Goal: Information Seeking & Learning: Learn about a topic

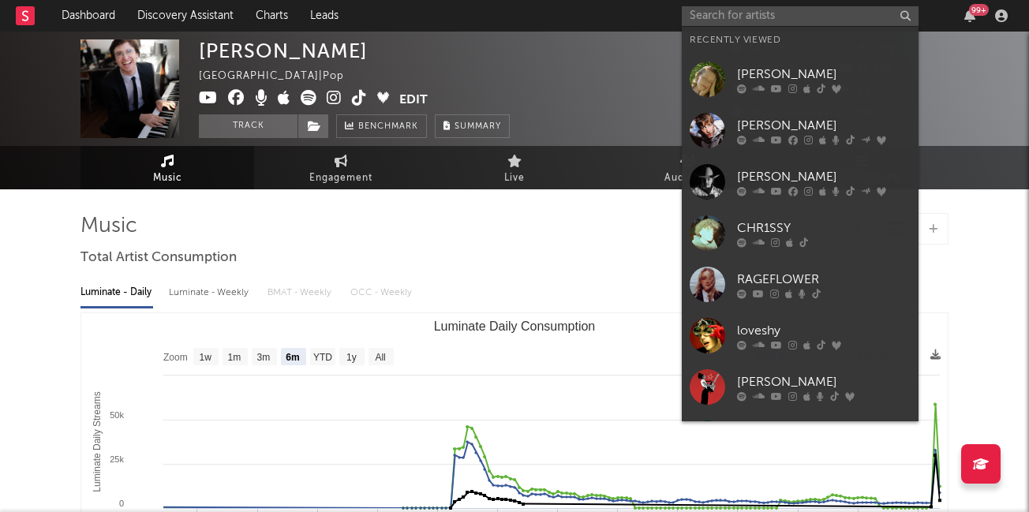
select select "6m"
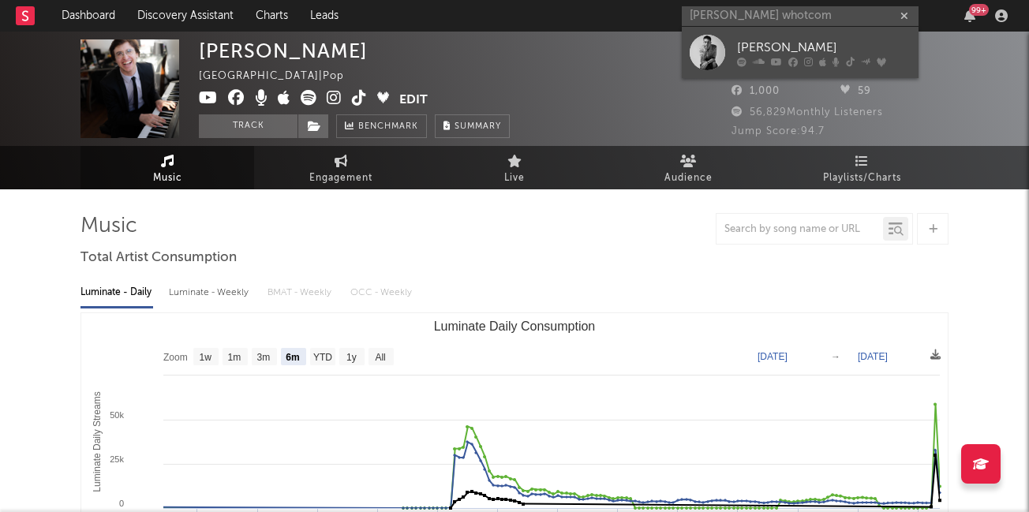
type input "[PERSON_NAME] whotcom"
click at [753, 58] on icon at bounding box center [759, 61] width 12 height 9
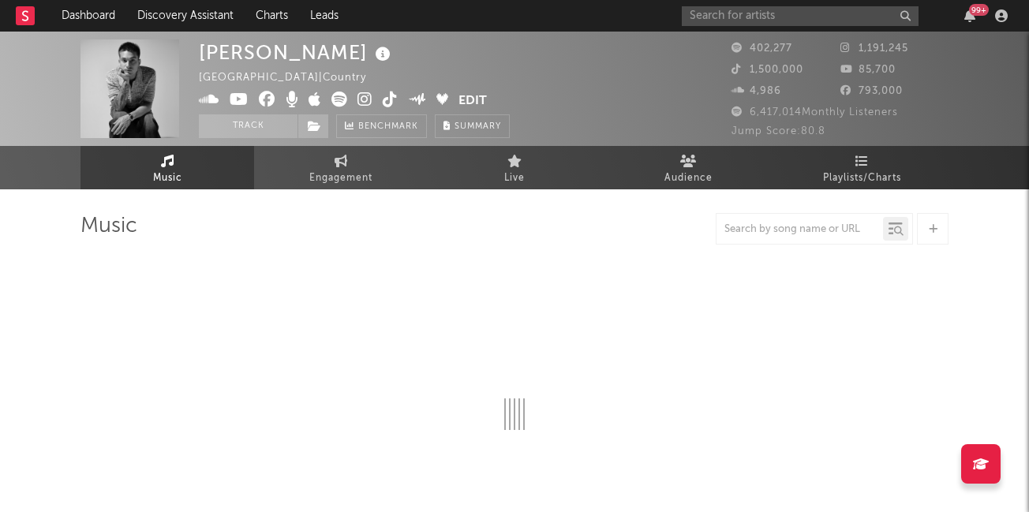
select select "6m"
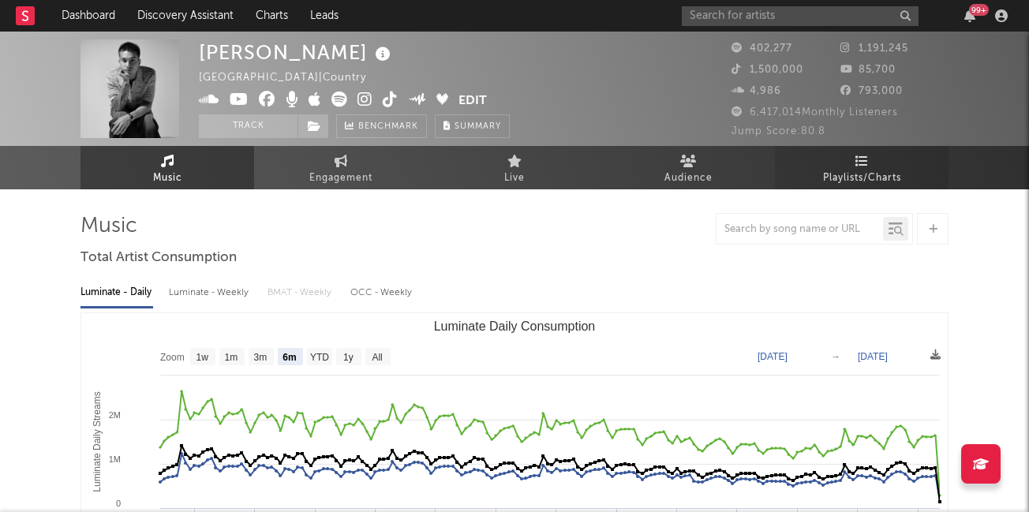
click at [839, 167] on link "Playlists/Charts" at bounding box center [862, 167] width 174 height 43
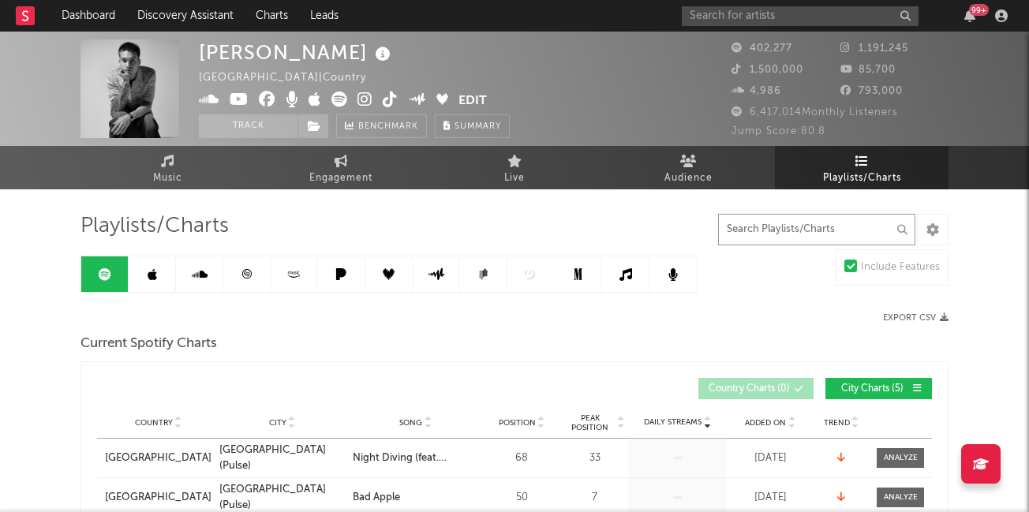
click at [772, 228] on input "text" at bounding box center [816, 230] width 197 height 32
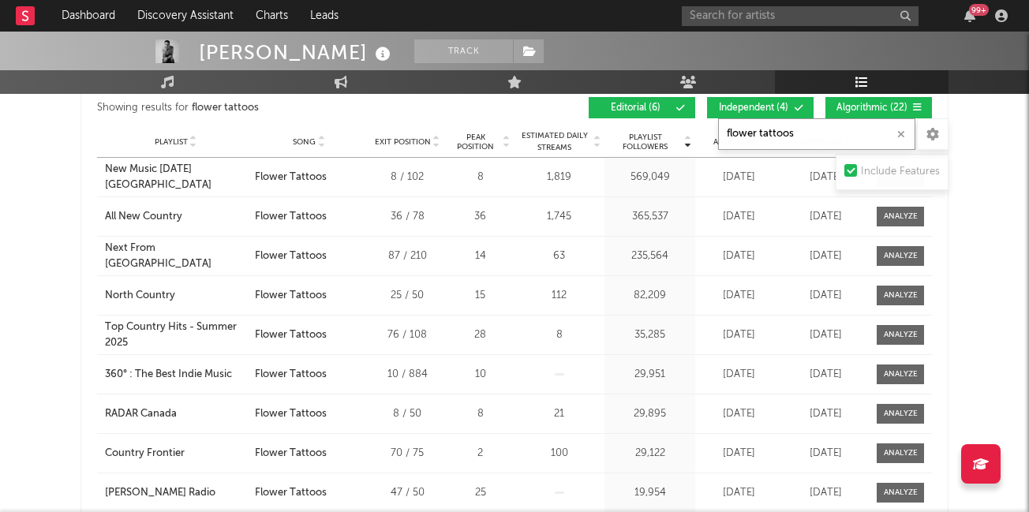
scroll to position [1741, 0]
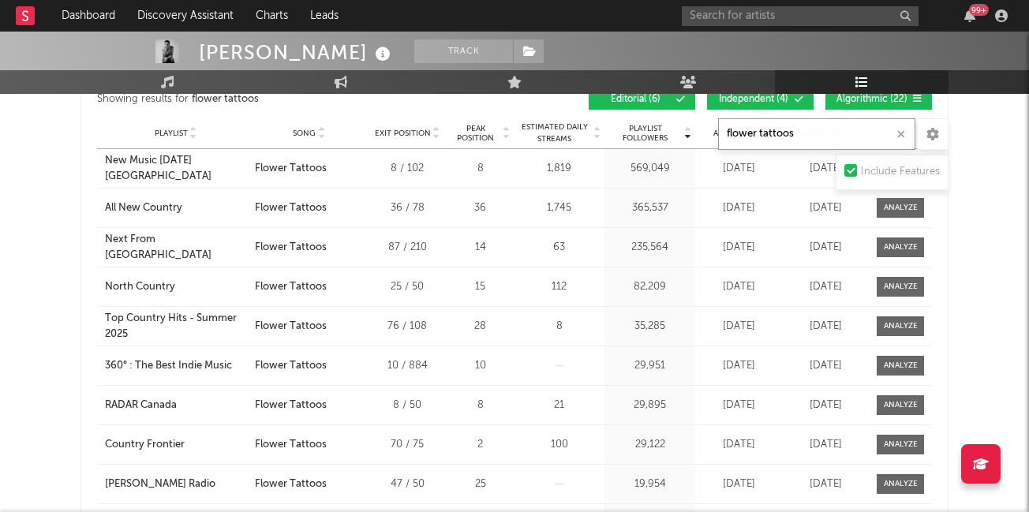
type input "flower tattoos"
